Goal: Task Accomplishment & Management: Use online tool/utility

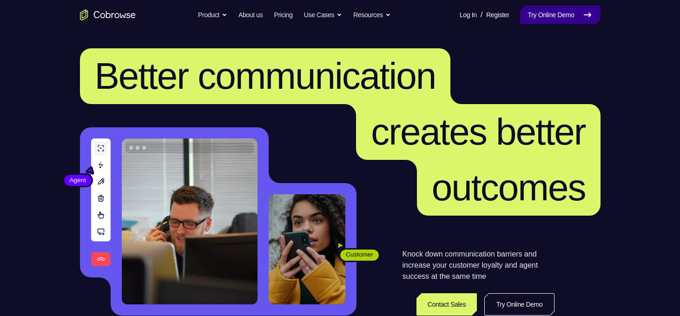
click at [546, 17] on link "Try Online Demo" at bounding box center [560, 15] width 80 height 19
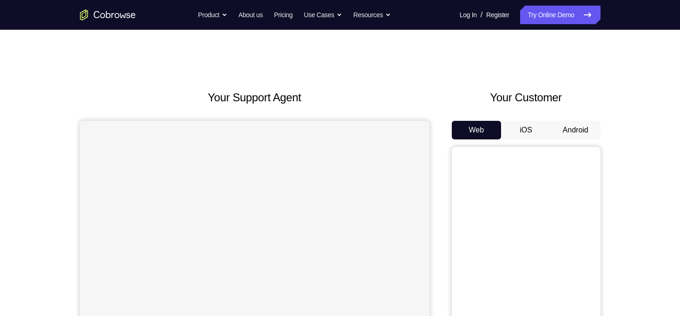
click at [576, 137] on button "Android" at bounding box center [576, 130] width 50 height 19
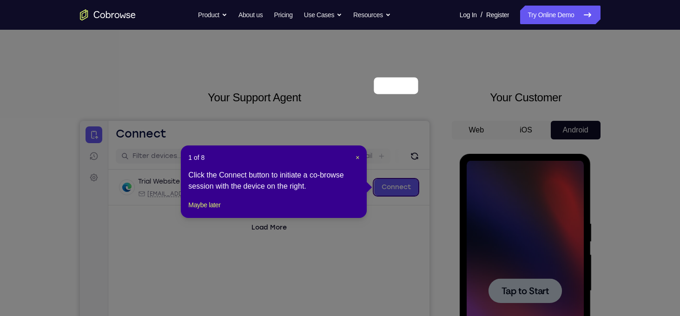
scroll to position [102, 0]
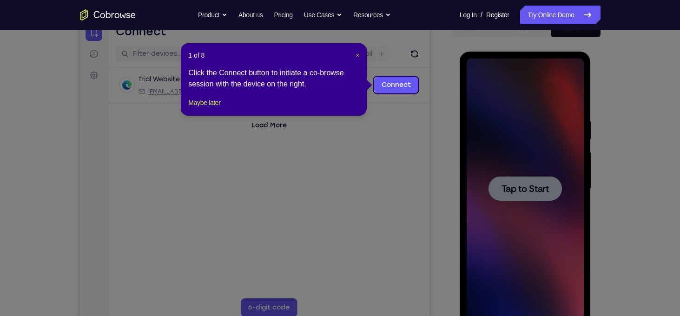
click at [356, 59] on span "×" at bounding box center [358, 55] width 4 height 7
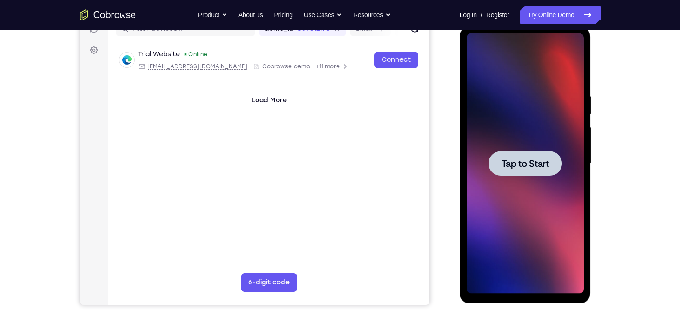
scroll to position [128, 0]
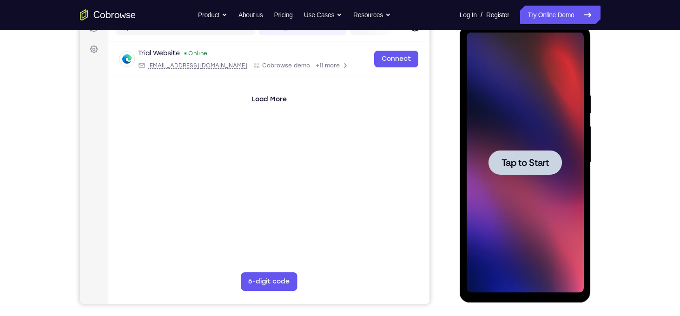
click at [538, 153] on div at bounding box center [525, 162] width 73 height 25
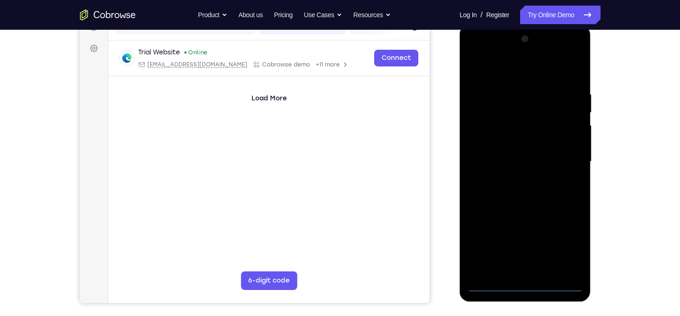
scroll to position [130, 0]
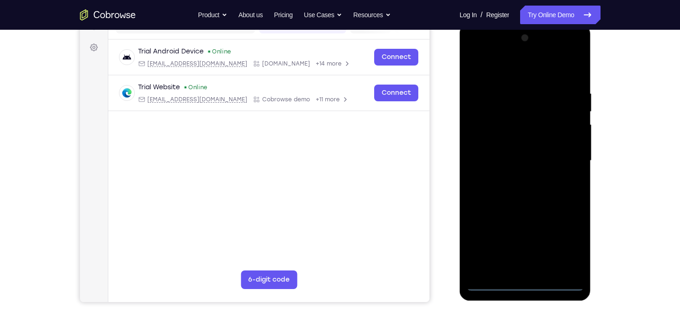
click at [530, 283] on div at bounding box center [525, 161] width 117 height 260
click at [567, 246] on div at bounding box center [525, 161] width 117 height 260
click at [482, 55] on div at bounding box center [525, 161] width 117 height 260
click at [562, 156] on div at bounding box center [525, 161] width 117 height 260
click at [512, 179] on div at bounding box center [525, 161] width 117 height 260
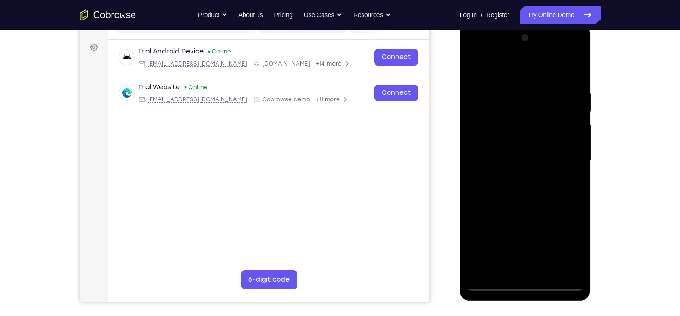
click at [523, 141] on div at bounding box center [525, 161] width 117 height 260
click at [512, 155] on div at bounding box center [525, 161] width 117 height 260
click at [529, 137] on div at bounding box center [525, 161] width 117 height 260
drag, startPoint x: 504, startPoint y: 71, endPoint x: 618, endPoint y: 72, distance: 113.5
click at [592, 72] on html "Online web based iOS Simulators and Android Emulators. Run iPhone, iPad, Mobile…" at bounding box center [526, 163] width 133 height 279
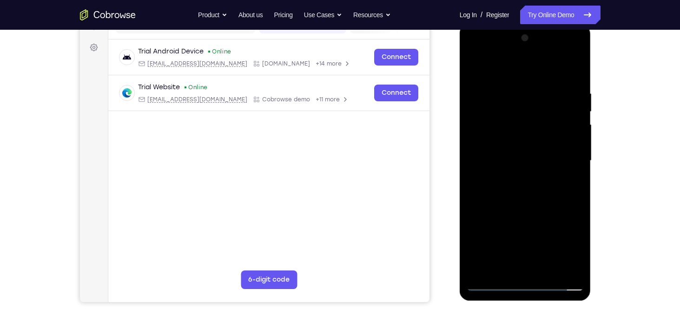
drag, startPoint x: 537, startPoint y: 191, endPoint x: 547, endPoint y: 130, distance: 61.8
click at [547, 130] on div at bounding box center [525, 161] width 117 height 260
drag, startPoint x: 544, startPoint y: 150, endPoint x: 542, endPoint y: 194, distance: 43.8
click at [542, 194] on div at bounding box center [525, 161] width 117 height 260
click at [579, 183] on div at bounding box center [525, 161] width 117 height 260
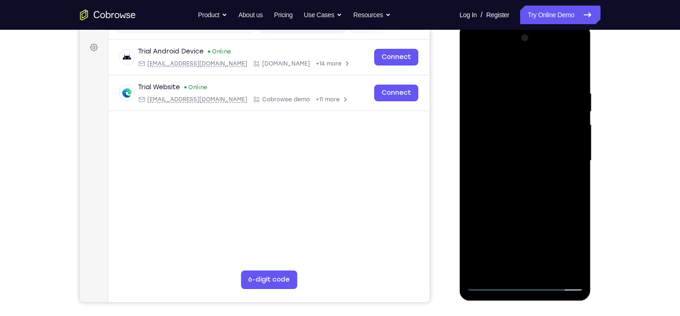
click at [579, 183] on div at bounding box center [525, 161] width 117 height 260
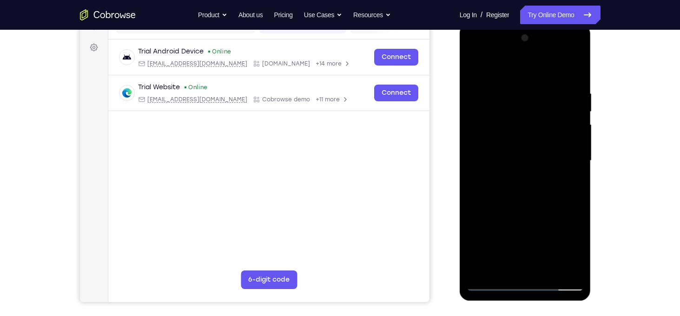
click at [579, 183] on div at bounding box center [525, 161] width 117 height 260
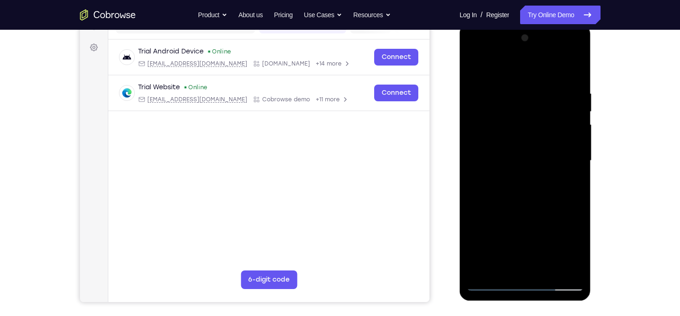
click at [579, 183] on div at bounding box center [525, 161] width 117 height 260
click at [473, 183] on div at bounding box center [525, 161] width 117 height 260
click at [578, 175] on div at bounding box center [525, 161] width 117 height 260
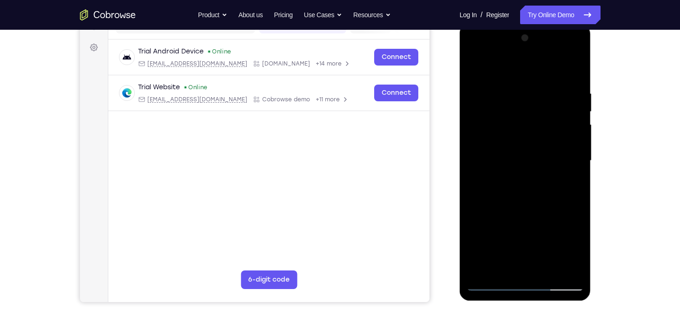
click at [578, 182] on div at bounding box center [525, 161] width 117 height 260
drag, startPoint x: 548, startPoint y: 228, endPoint x: 552, endPoint y: 134, distance: 94.0
click at [552, 134] on div at bounding box center [525, 161] width 117 height 260
drag, startPoint x: 535, startPoint y: 200, endPoint x: 545, endPoint y: 106, distance: 95.5
click at [545, 106] on div at bounding box center [525, 161] width 117 height 260
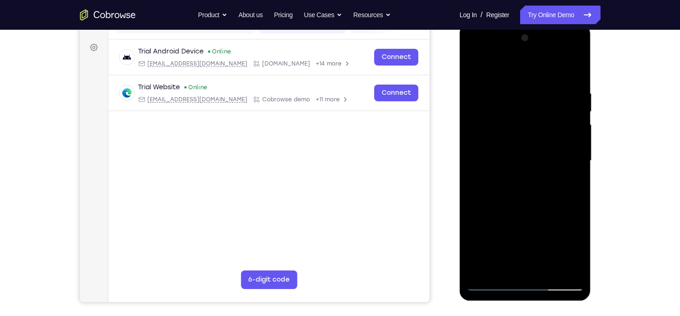
click at [550, 268] on div at bounding box center [525, 161] width 117 height 260
click at [539, 208] on div at bounding box center [525, 161] width 117 height 260
click at [495, 288] on div at bounding box center [525, 161] width 117 height 260
drag, startPoint x: 511, startPoint y: 212, endPoint x: 538, endPoint y: 318, distance: 109.2
click at [538, 303] on html "Online web based iOS Simulators and Android Emulators. Run iPhone, iPad, Mobile…" at bounding box center [526, 163] width 133 height 279
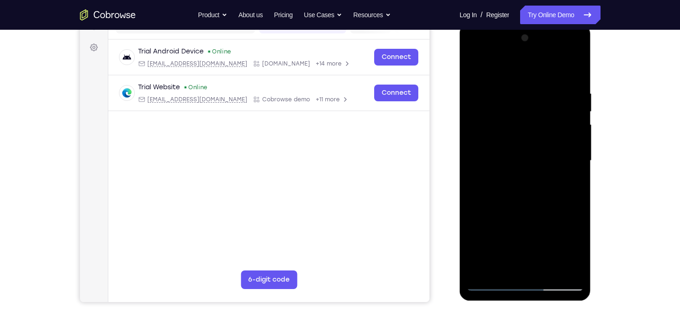
click at [514, 92] on div at bounding box center [525, 161] width 117 height 260
click at [567, 156] on div at bounding box center [525, 161] width 117 height 260
click at [571, 143] on div at bounding box center [525, 161] width 117 height 260
click at [560, 154] on div at bounding box center [525, 161] width 117 height 260
click at [492, 282] on div at bounding box center [525, 161] width 117 height 260
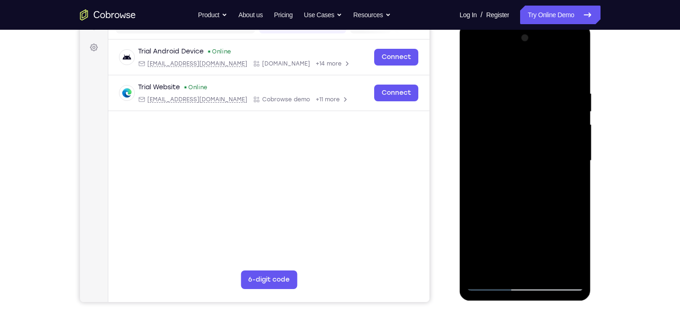
click at [545, 267] on div at bounding box center [525, 161] width 117 height 260
